Goal: Book appointment/travel/reservation

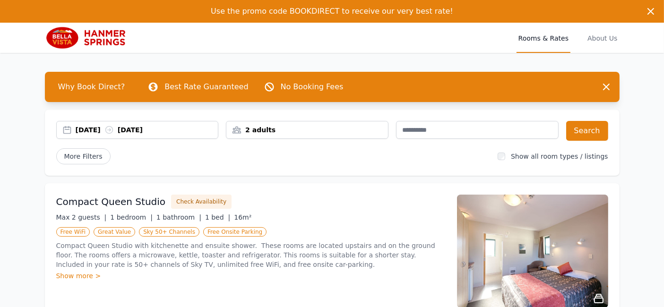
click at [277, 131] on div "2 adults" at bounding box center [307, 129] width 162 height 9
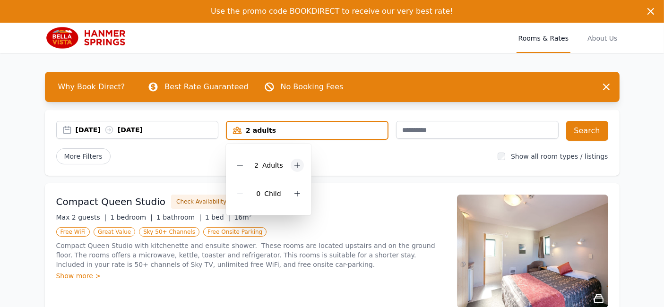
click at [301, 162] on div at bounding box center [297, 165] width 13 height 13
click at [584, 126] on button "Search" at bounding box center [587, 131] width 42 height 20
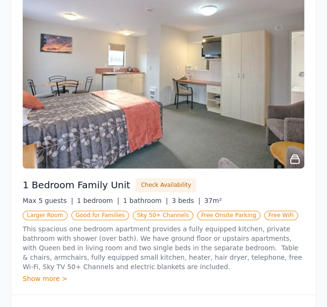
scroll to position [831, 0]
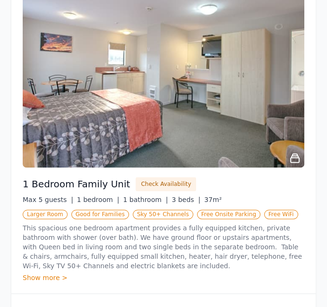
click at [301, 183] on div "1 Bedroom Family Unit Check Availability" at bounding box center [164, 184] width 282 height 14
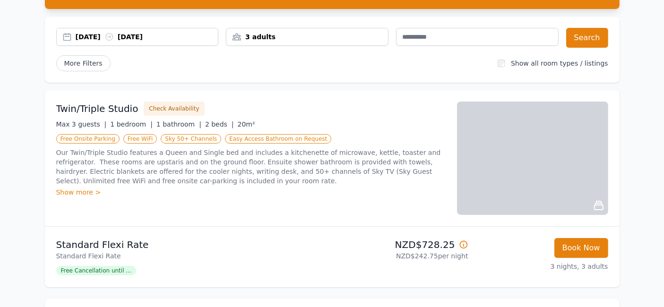
scroll to position [122, 0]
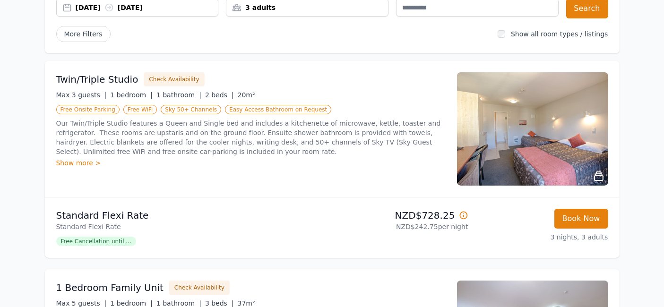
click at [598, 173] on icon at bounding box center [599, 176] width 9 height 9
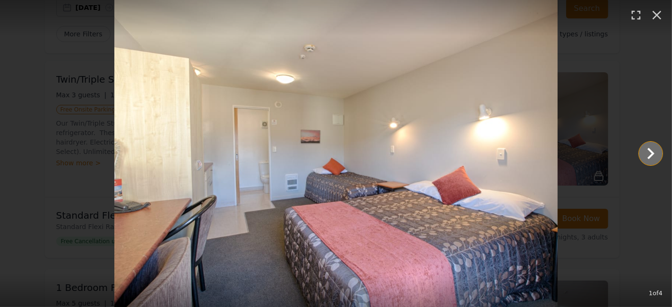
click at [645, 155] on icon "Show slide 2 of 4" at bounding box center [651, 153] width 23 height 23
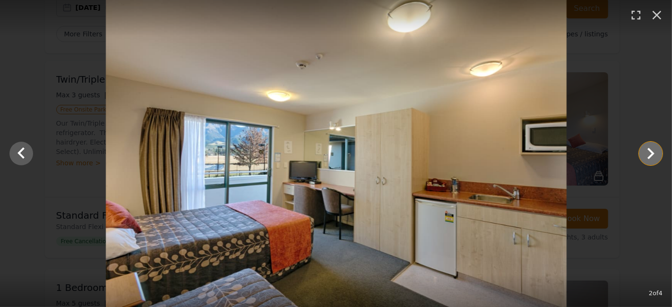
click at [645, 155] on icon "Show slide 3 of 4" at bounding box center [651, 153] width 23 height 23
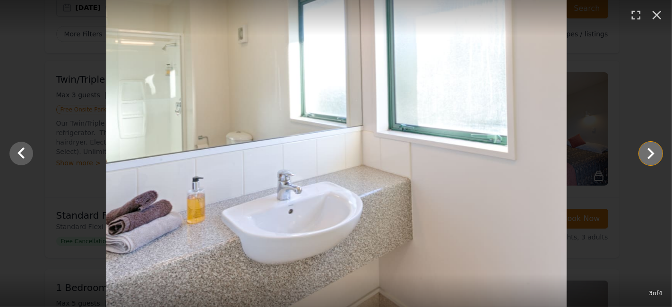
click at [645, 155] on icon "Show slide 4 of 4" at bounding box center [651, 153] width 23 height 23
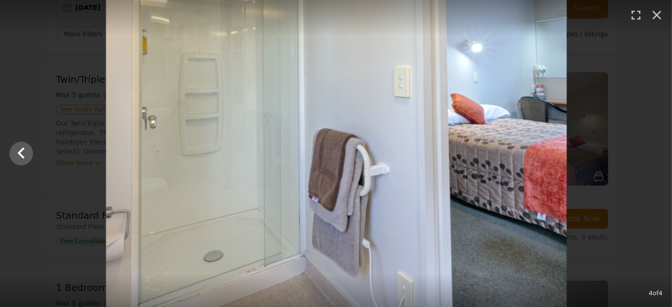
click at [645, 155] on div at bounding box center [336, 153] width 672 height 307
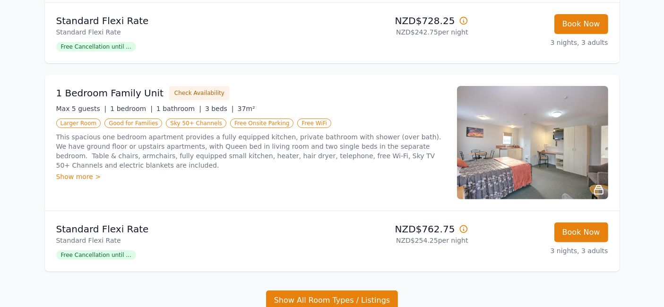
scroll to position [316, 0]
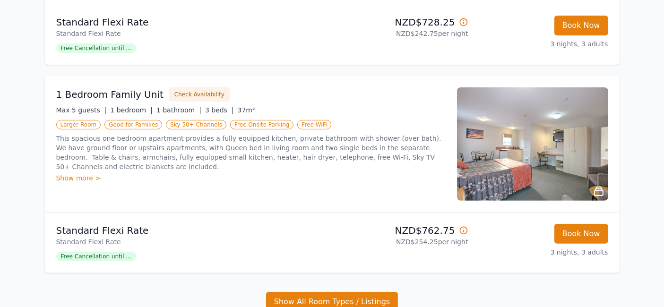
click at [600, 187] on icon at bounding box center [599, 191] width 9 height 9
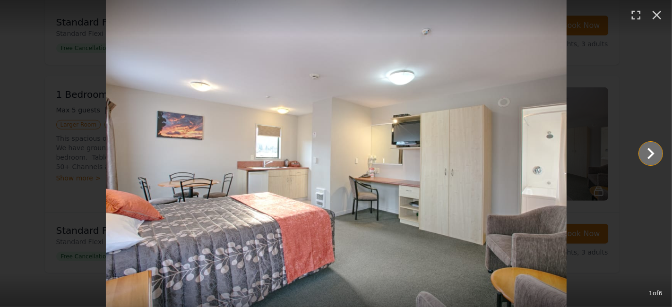
click at [645, 154] on icon "Show slide 2 of 6" at bounding box center [651, 153] width 23 height 23
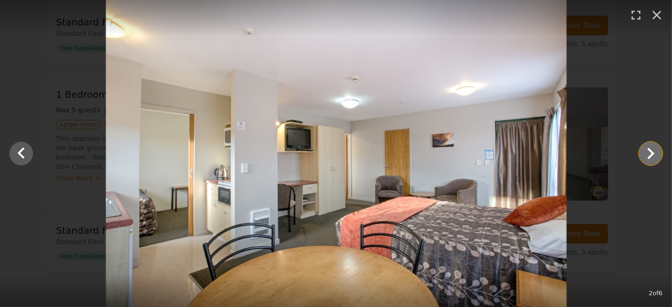
click at [653, 153] on icon "Show slide 3 of 6" at bounding box center [651, 153] width 7 height 11
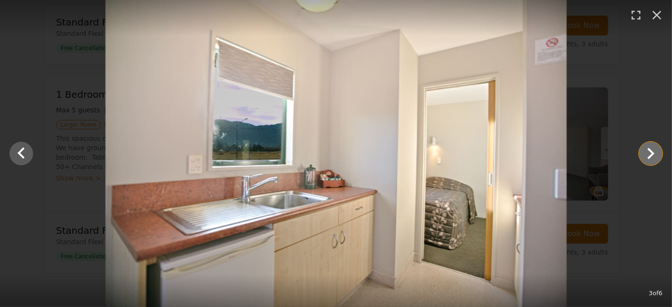
click at [653, 153] on icon "Show slide 4 of 6" at bounding box center [651, 153] width 7 height 11
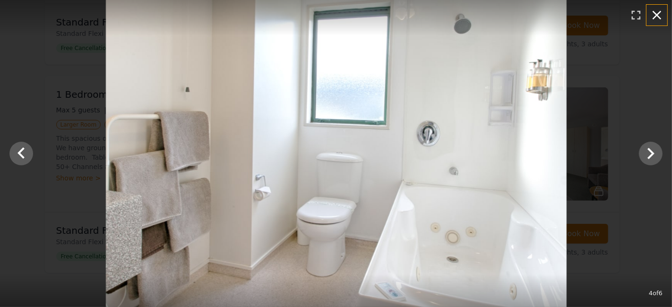
click at [660, 19] on icon "button" at bounding box center [656, 15] width 15 height 15
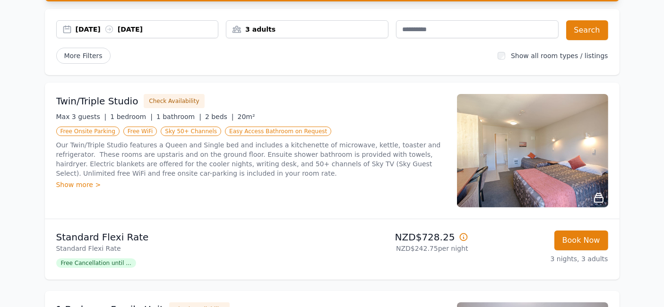
scroll to position [99, 0]
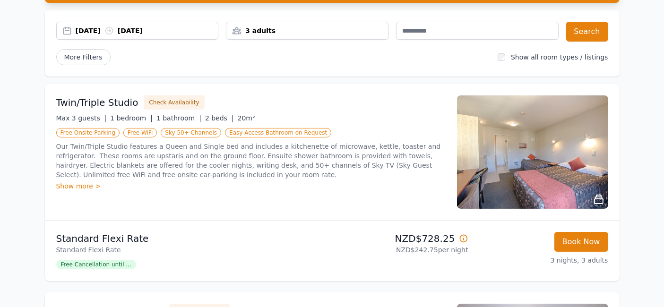
click at [601, 199] on icon at bounding box center [599, 199] width 9 height 9
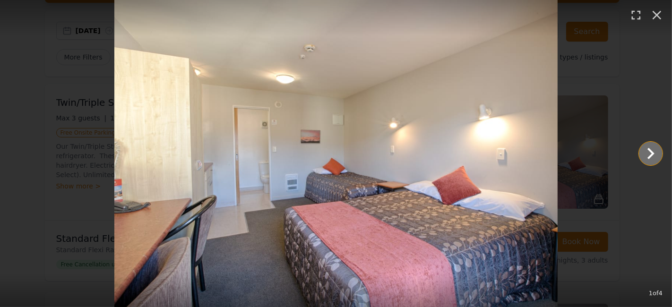
click at [657, 149] on icon "Show slide 2 of 4" at bounding box center [651, 153] width 23 height 23
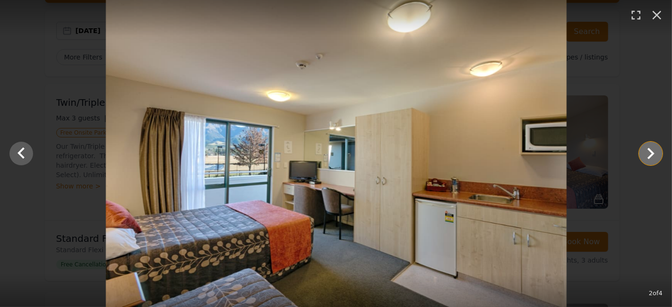
click at [651, 153] on icon "Show slide 3 of 4" at bounding box center [651, 153] width 23 height 23
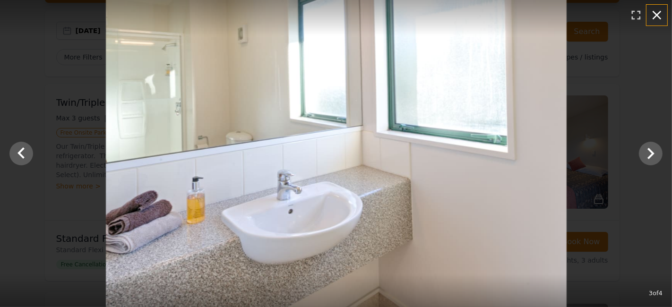
click at [660, 15] on icon "button" at bounding box center [656, 15] width 15 height 15
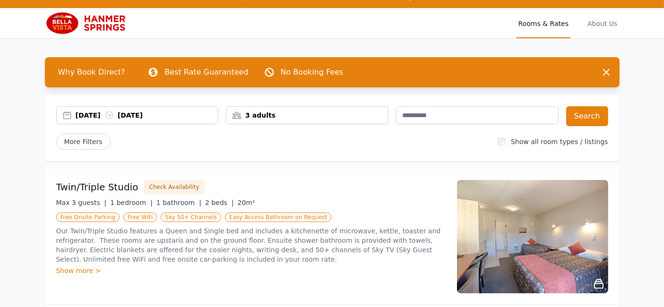
scroll to position [20, 0]
